Goal: Communication & Community: Answer question/provide support

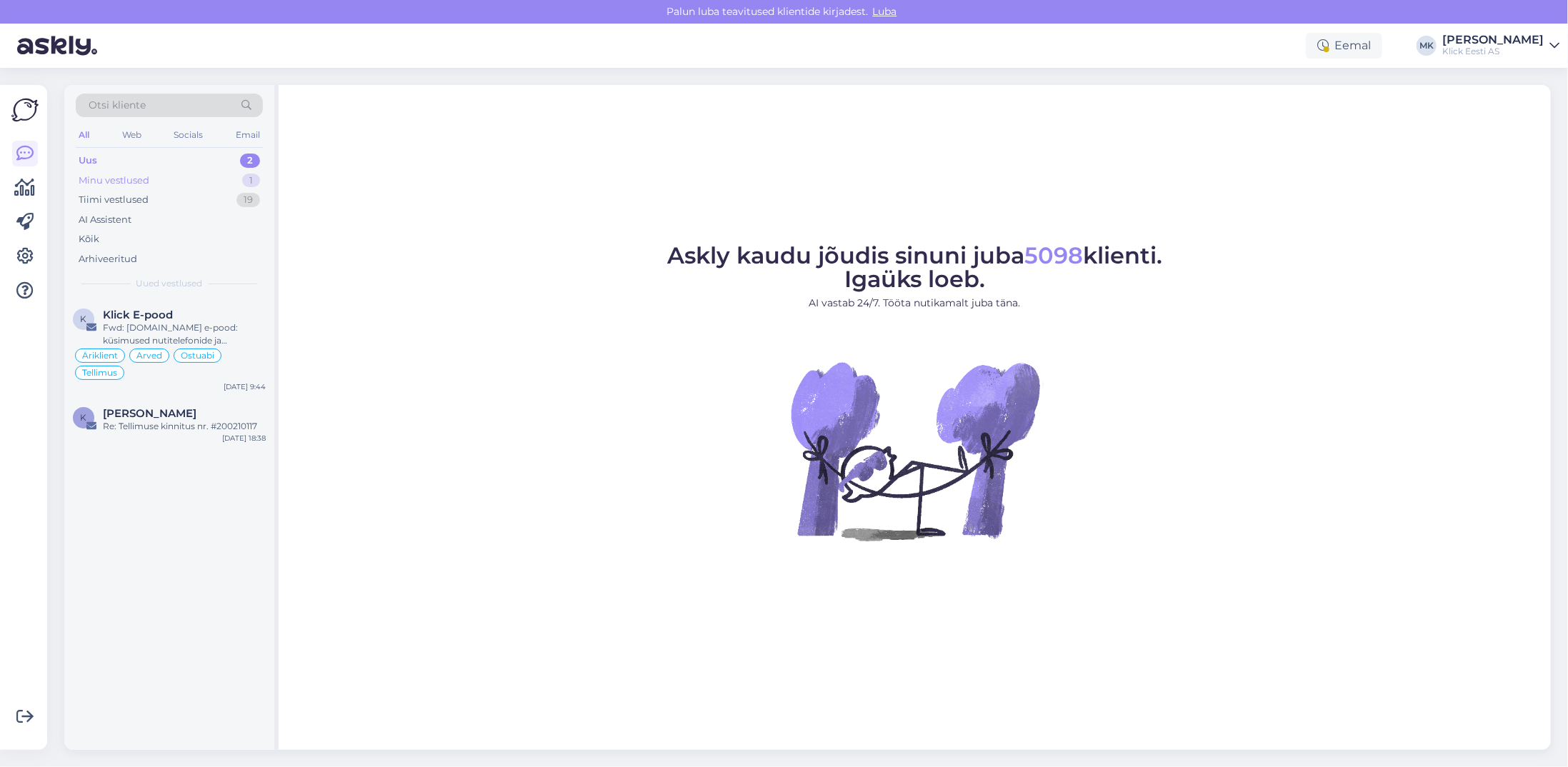
click at [135, 181] on div "Minu vestlused" at bounding box center [113, 181] width 71 height 15
click at [140, 330] on div "Attachment" at bounding box center [184, 328] width 163 height 13
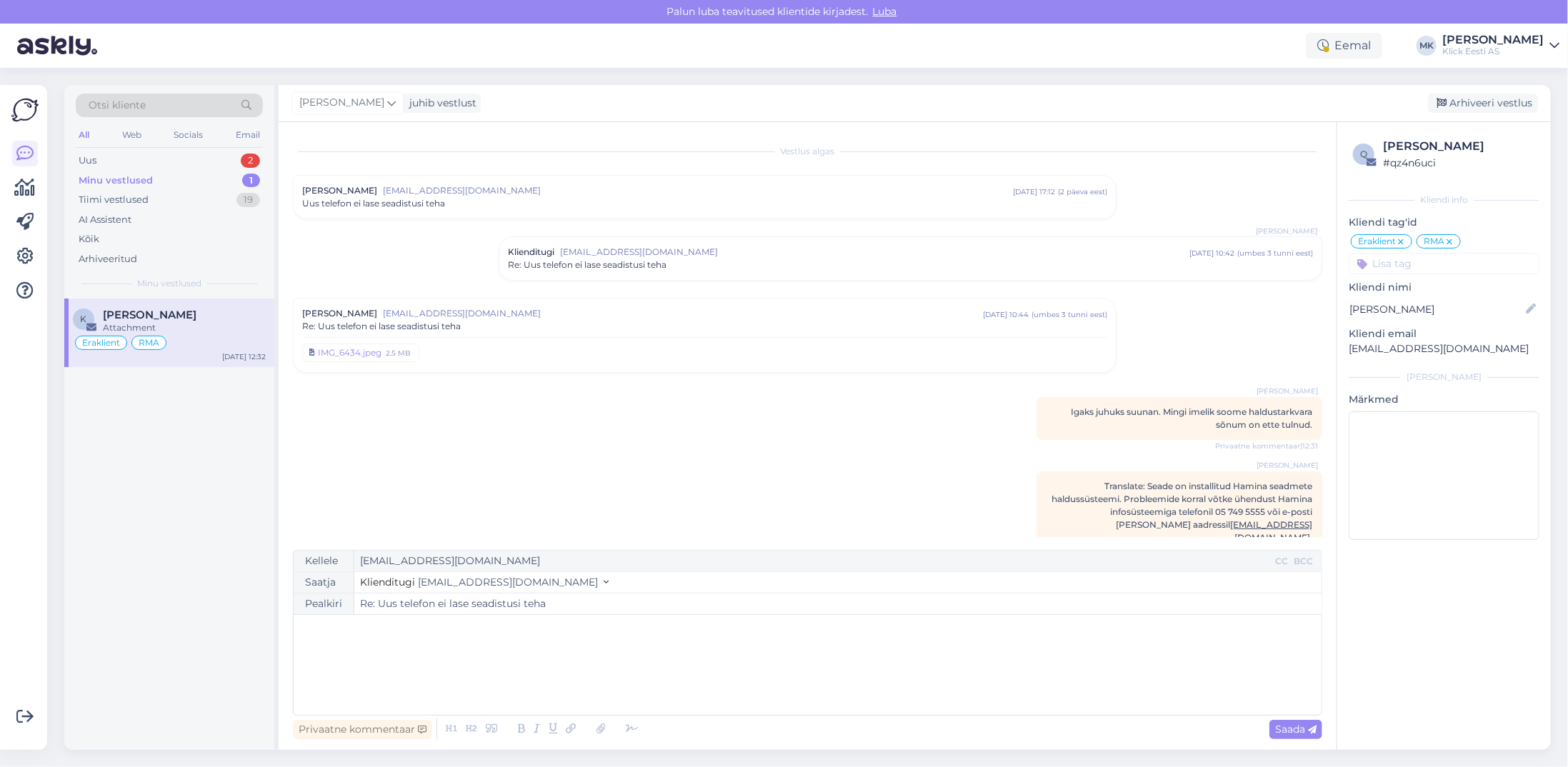
scroll to position [15, 0]
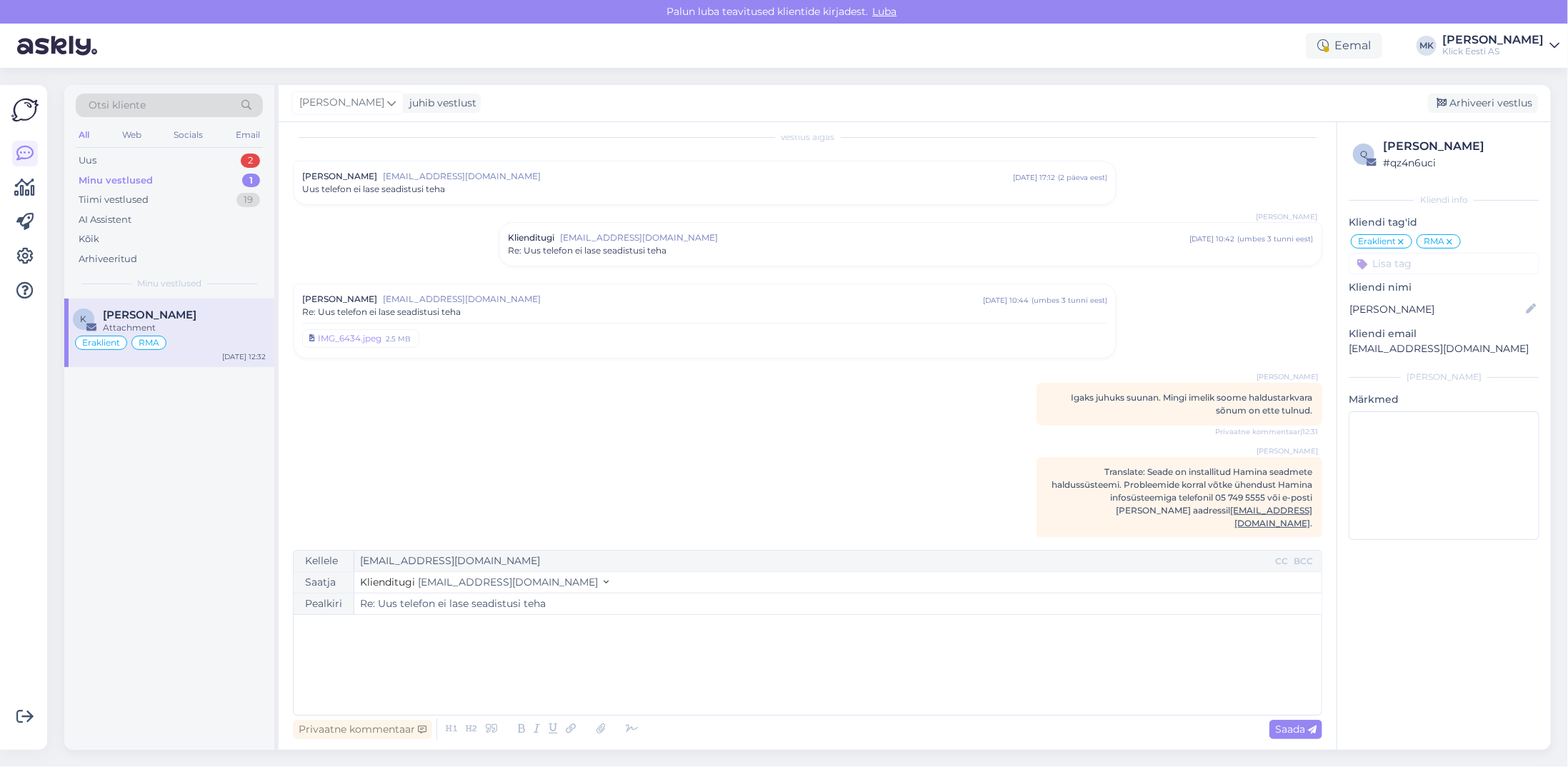
click at [434, 634] on p "﻿" at bounding box center [808, 630] width 1014 height 15
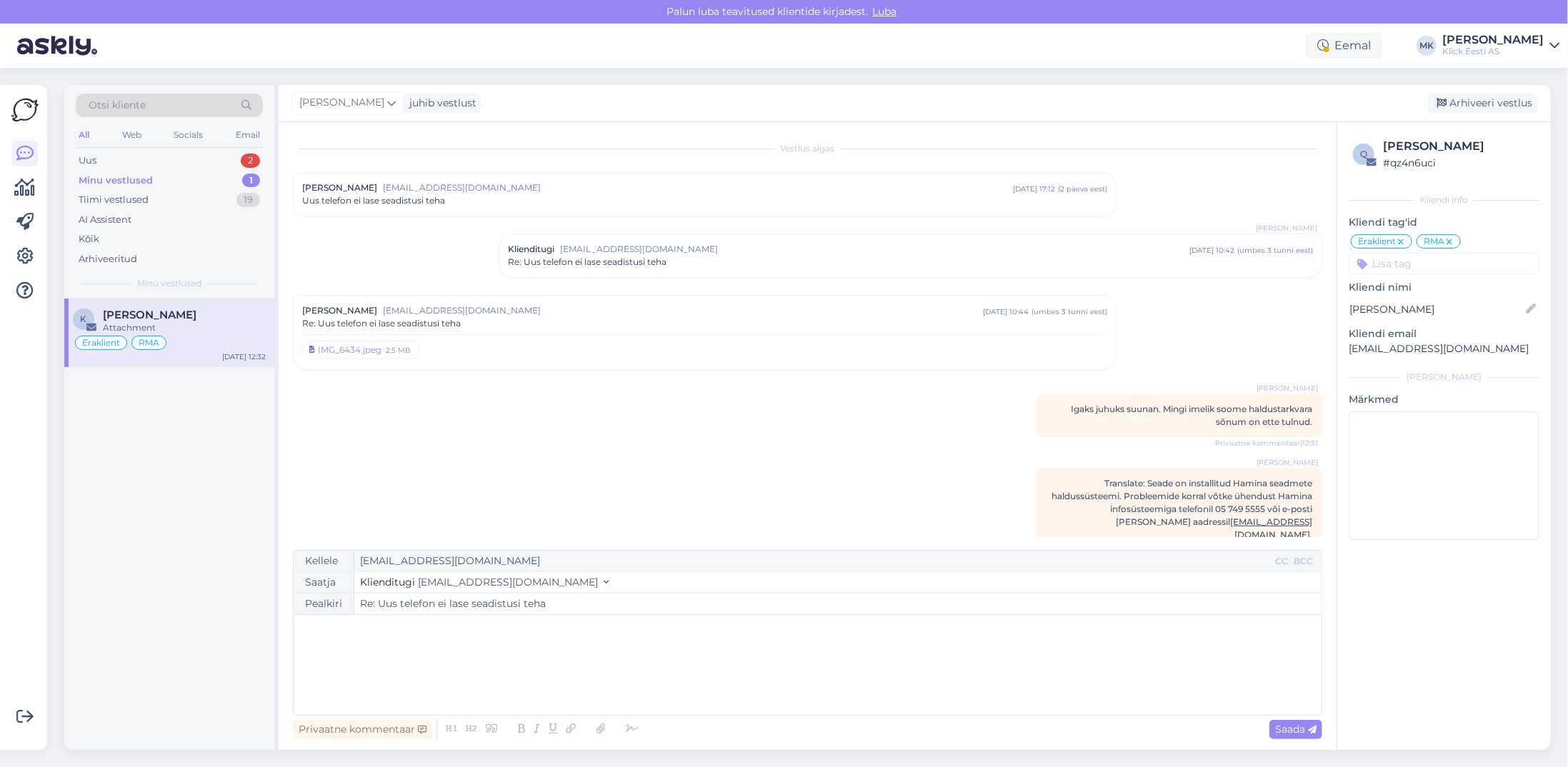
scroll to position [0, 0]
click at [527, 325] on div "Re: Uus telefon ei lase seadistusi teha" at bounding box center [704, 326] width 805 height 13
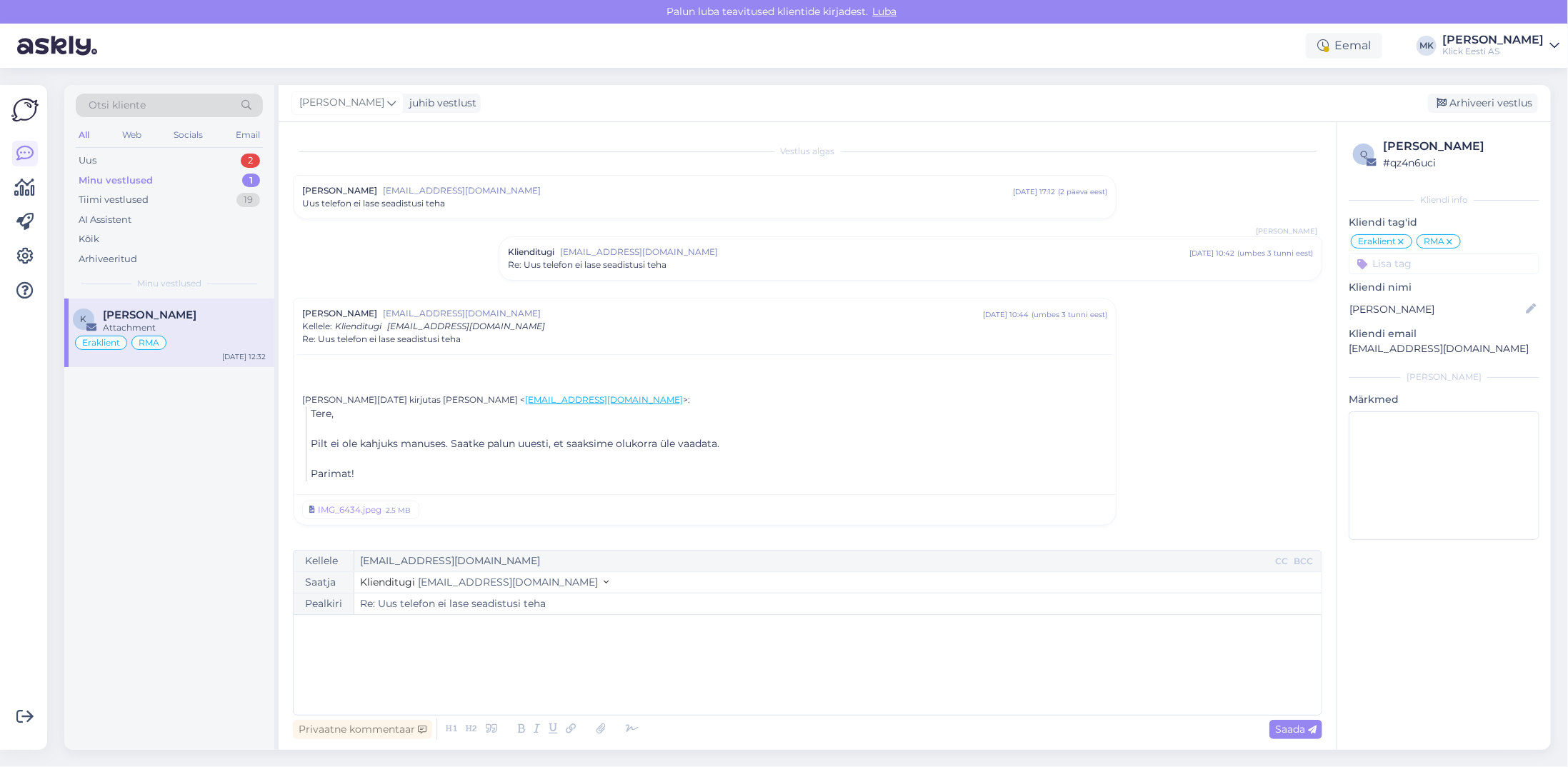
click at [581, 161] on div "Vestlus algas Kairi Kaadu [EMAIL_ADDRESS][DOMAIN_NAME] [DATE] 17:12 ( 2 päeva e…" at bounding box center [814, 336] width 1043 height 401
click at [577, 187] on span "[EMAIL_ADDRESS][DOMAIN_NAME]" at bounding box center [698, 191] width 630 height 13
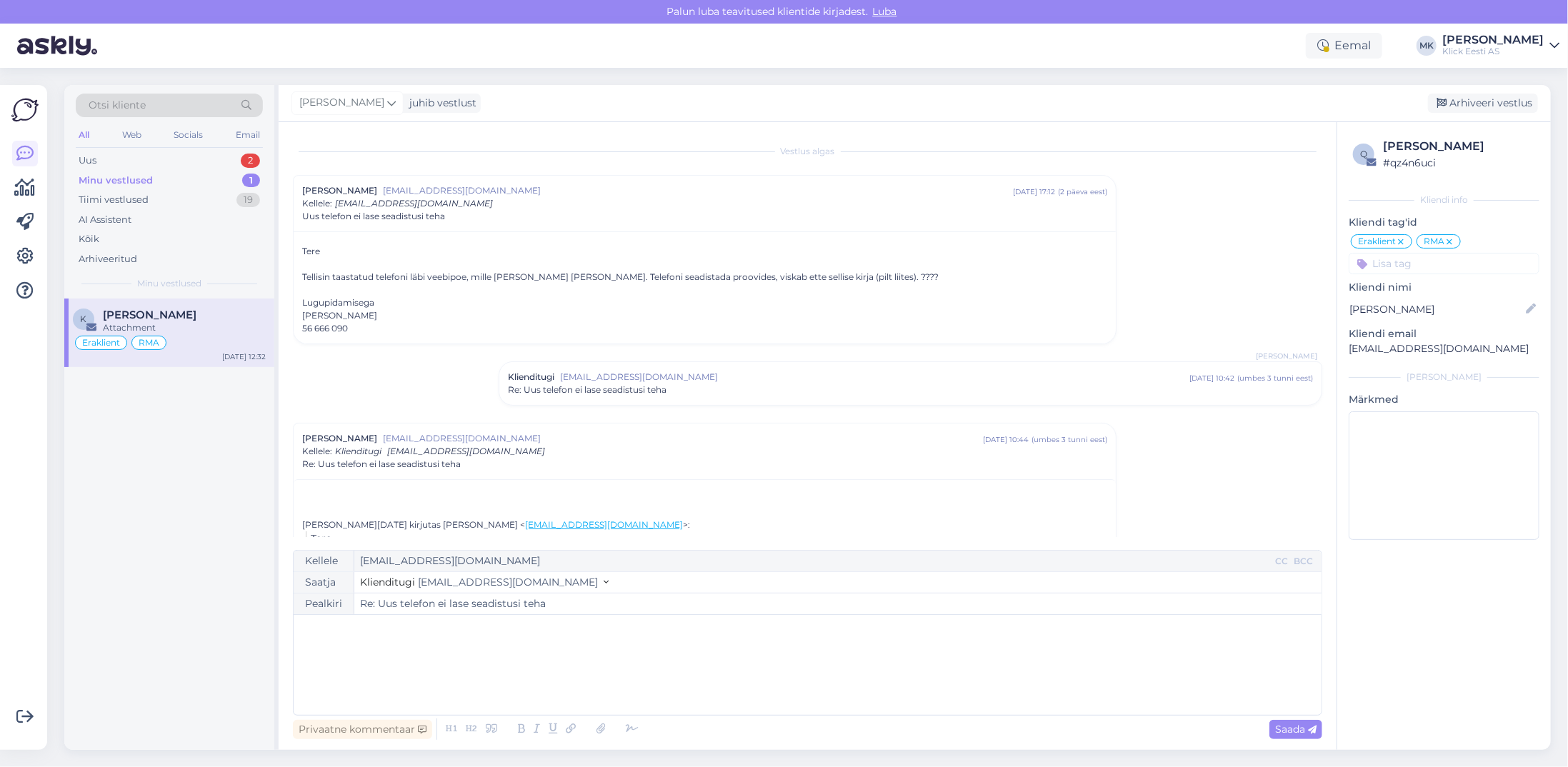
click at [431, 652] on div "﻿" at bounding box center [808, 665] width 1014 height 86
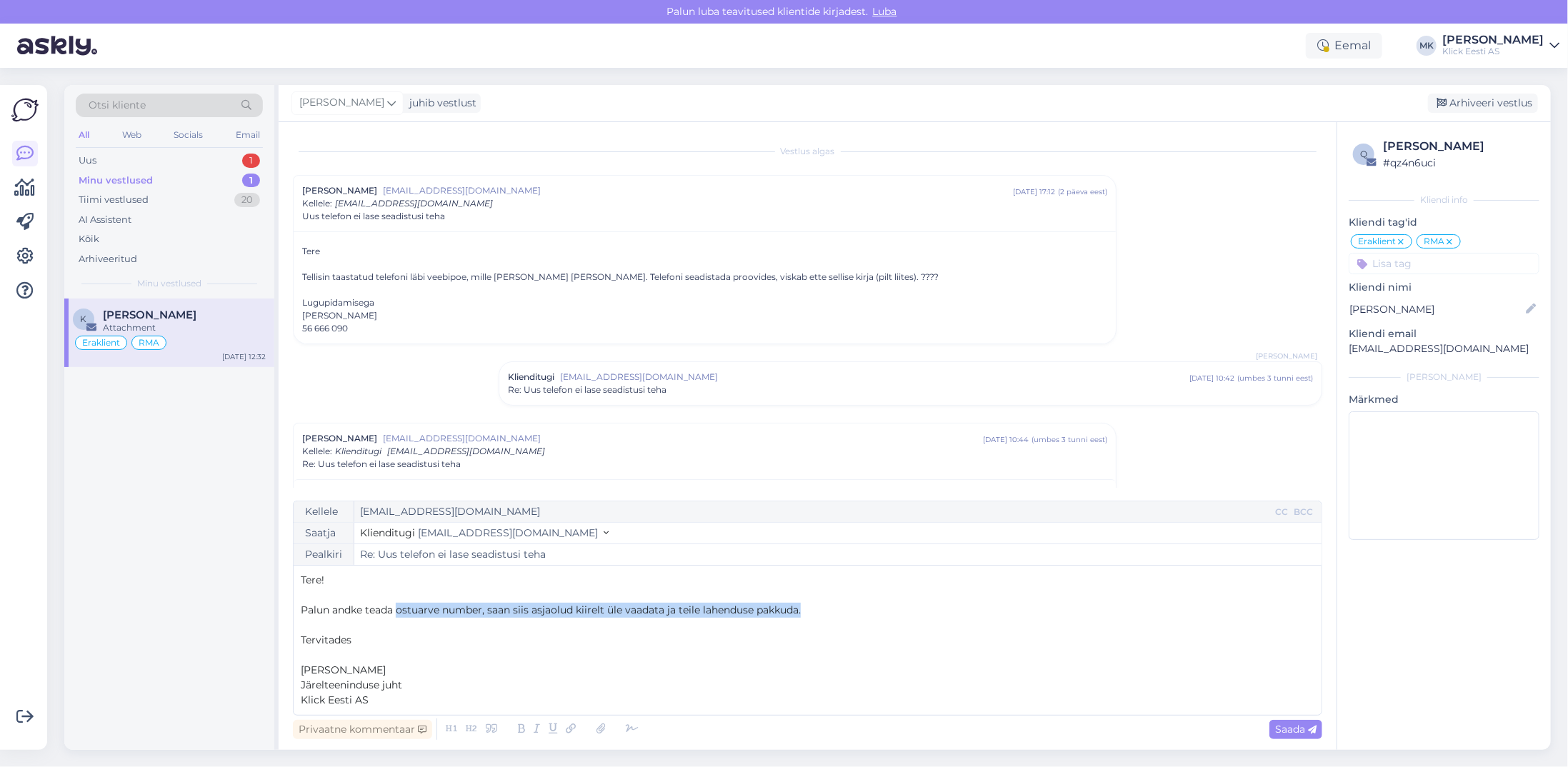
drag, startPoint x: 826, startPoint y: 618, endPoint x: 398, endPoint y: 618, distance: 428.0
click at [398, 618] on p "Palun andke teada ostuarve number, saan siis asjaolud kiirelt üle vaadata ja te…" at bounding box center [808, 610] width 1014 height 15
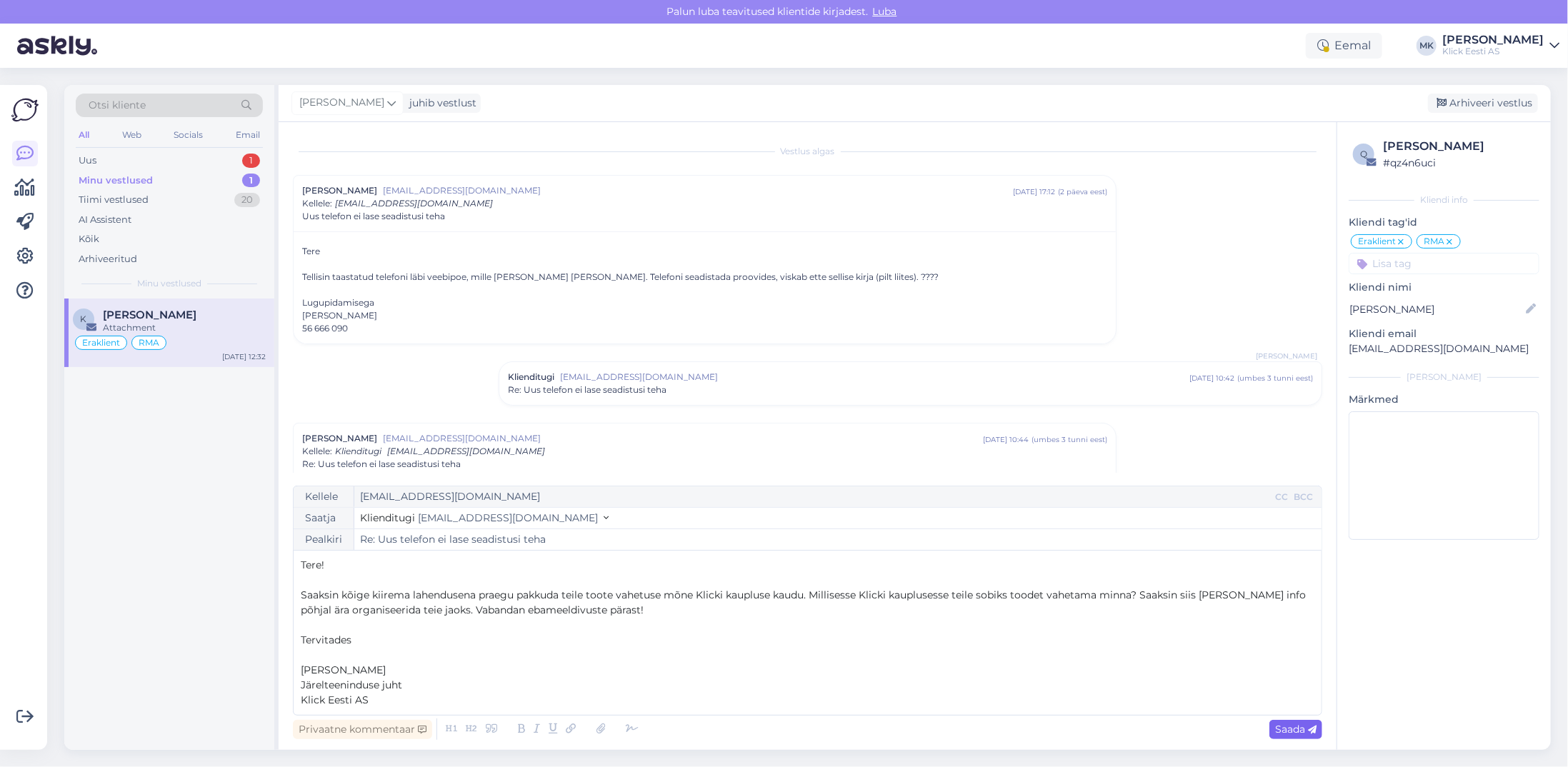
click at [1293, 733] on span "Saada" at bounding box center [1296, 729] width 42 height 13
type input "Re: Re: Uus telefon ei lase seadistusi teha"
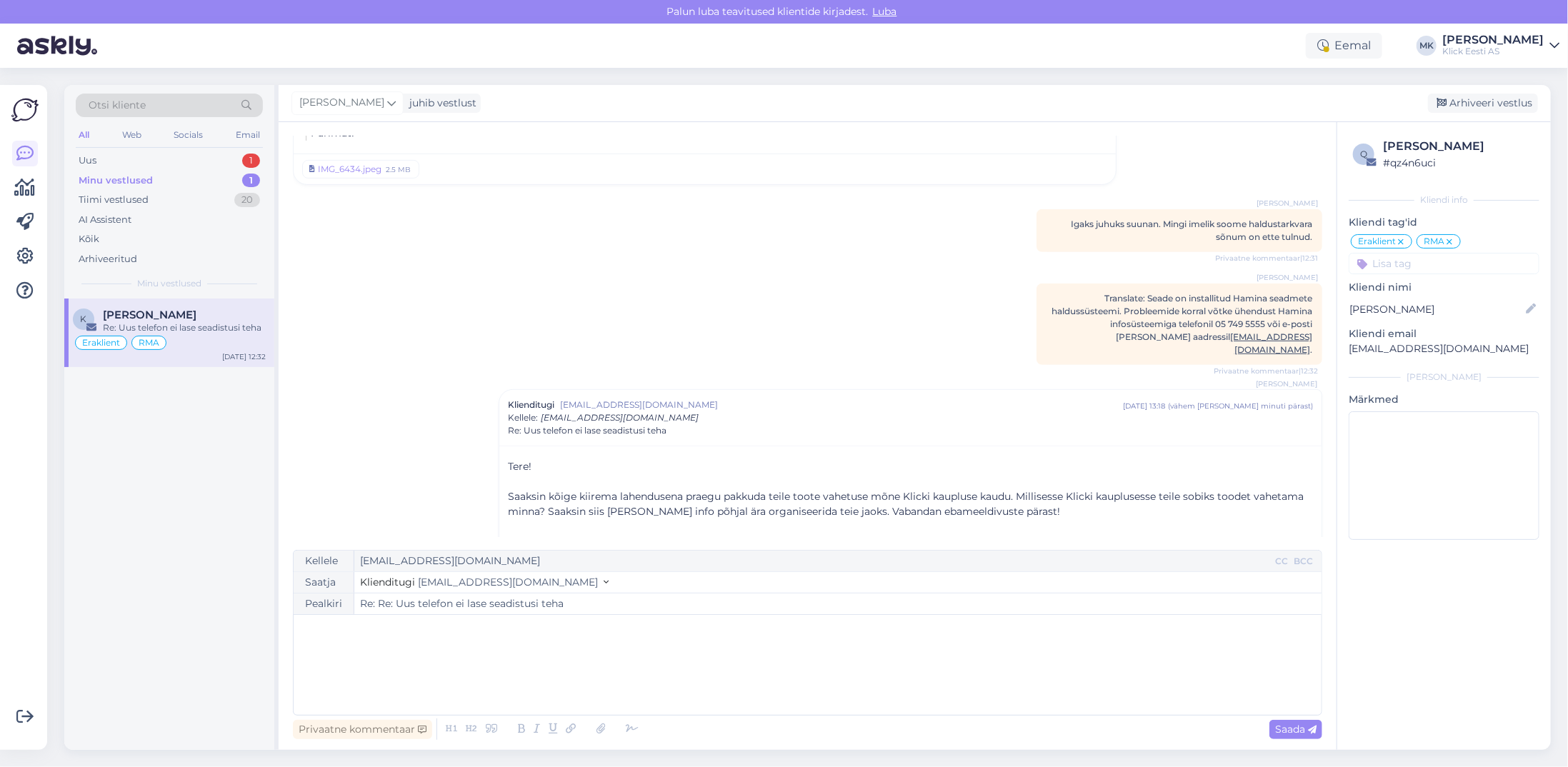
scroll to position [537, 0]
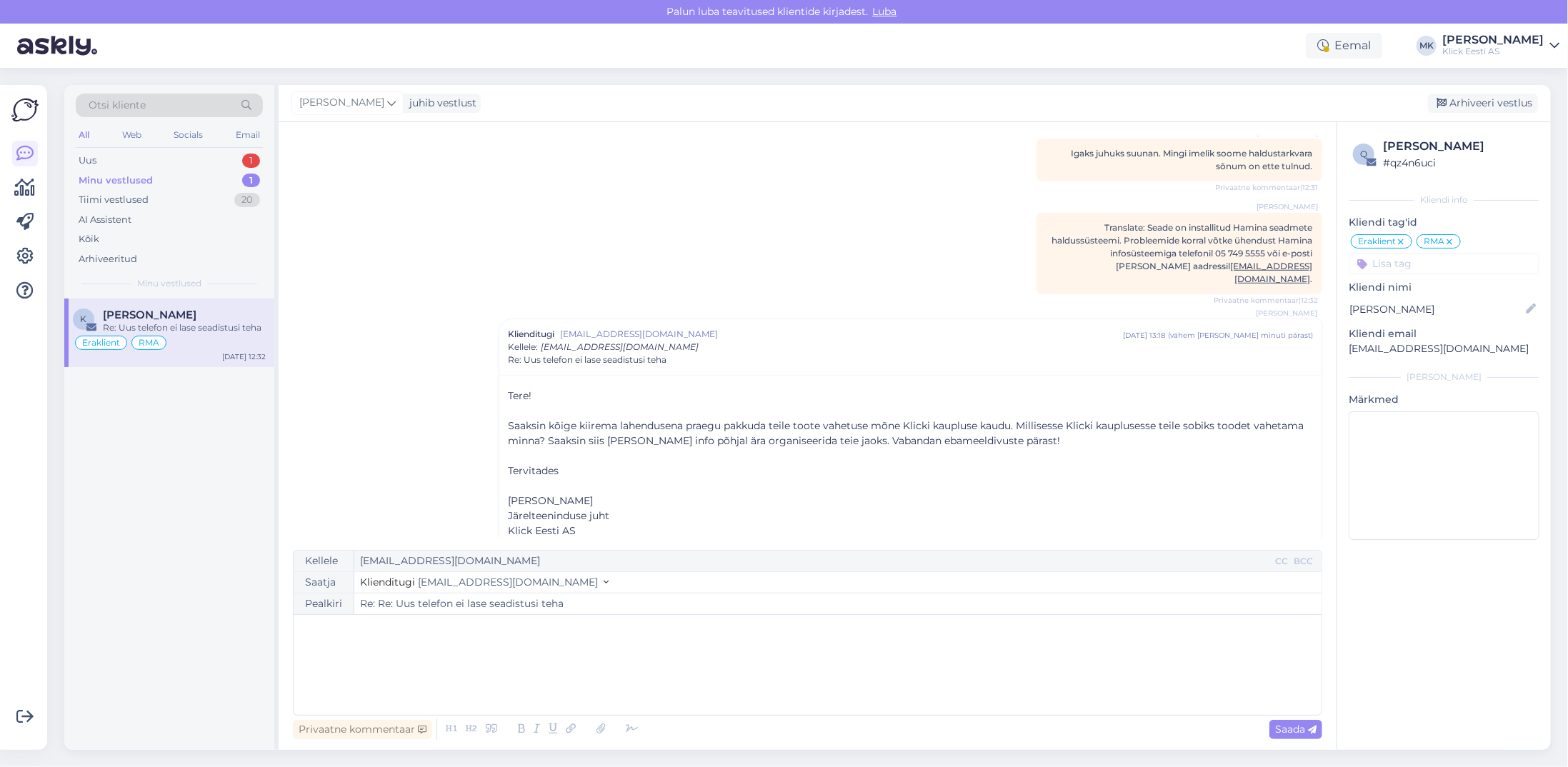
click at [123, 180] on div "Minu vestlused" at bounding box center [115, 181] width 74 height 15
click at [127, 171] on div "Minu vestlused 1" at bounding box center [169, 180] width 187 height 20
click at [162, 336] on div "RMA" at bounding box center [148, 344] width 35 height 15
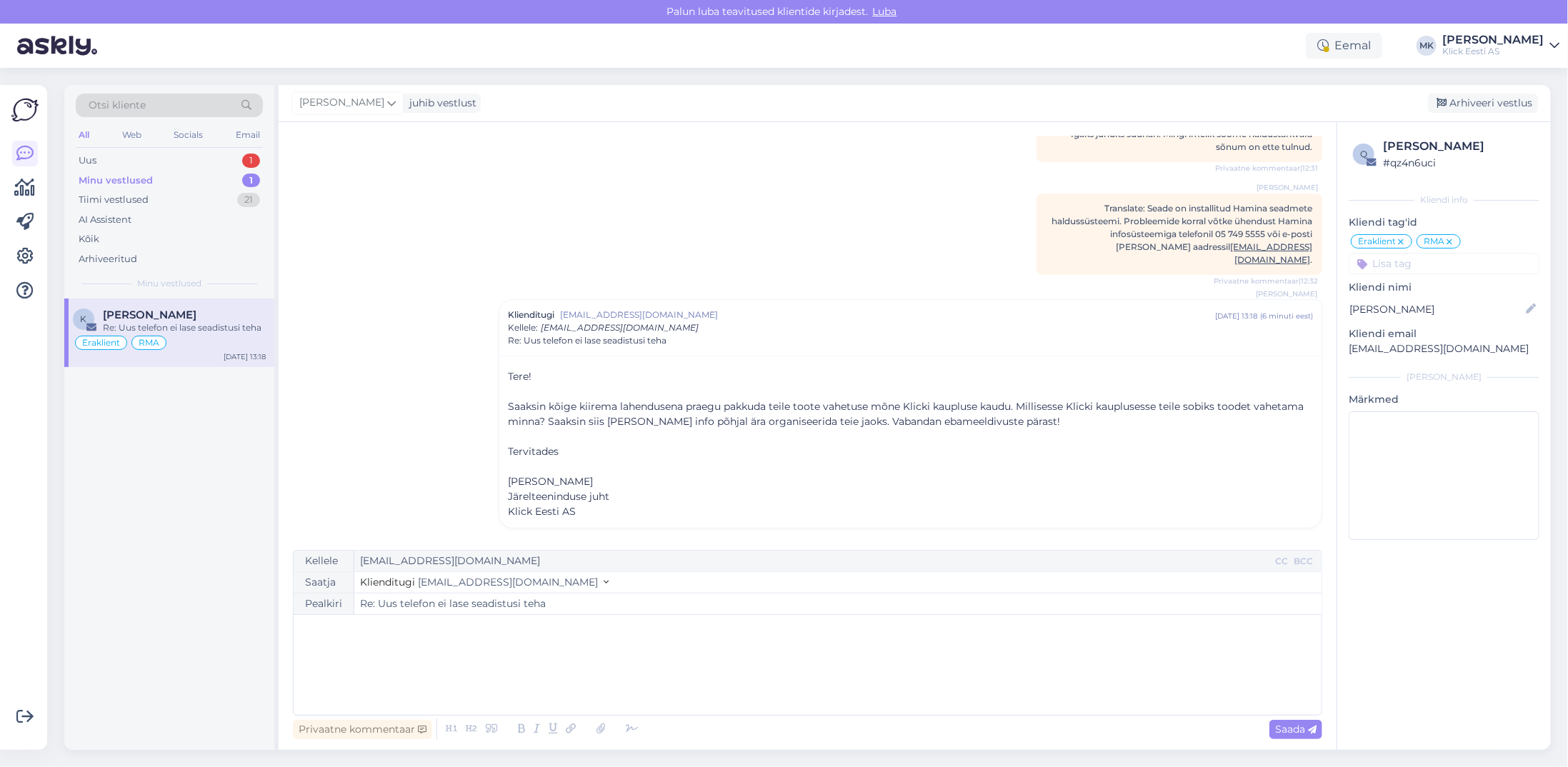
scroll to position [259, 0]
